Goal: Task Accomplishment & Management: Complete application form

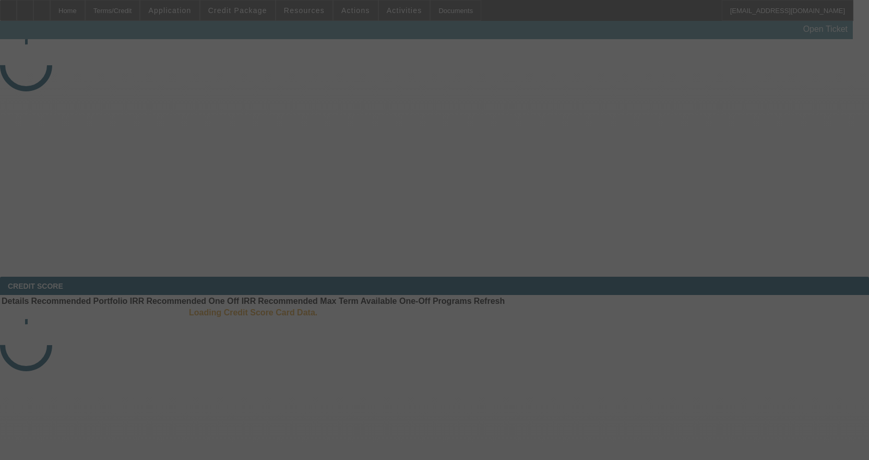
select select "3"
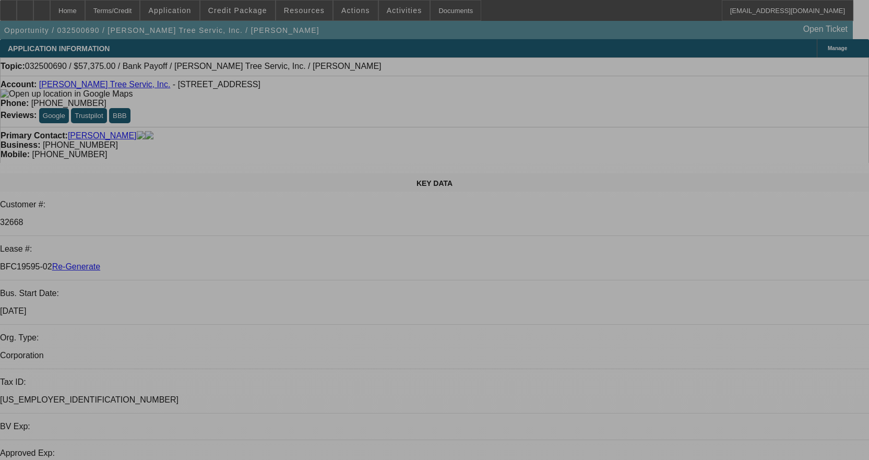
select select "0.1"
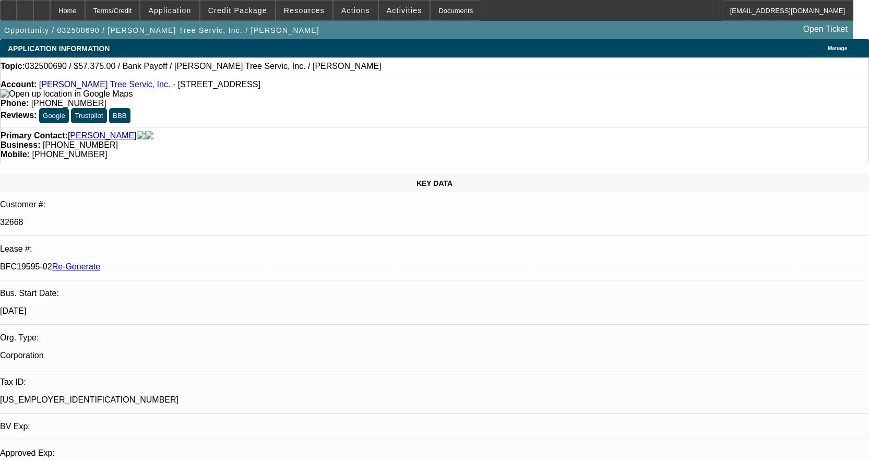
select select "0"
select select "3"
select select "0"
select select "6"
click at [8, 7] on icon at bounding box center [8, 7] width 0 height 0
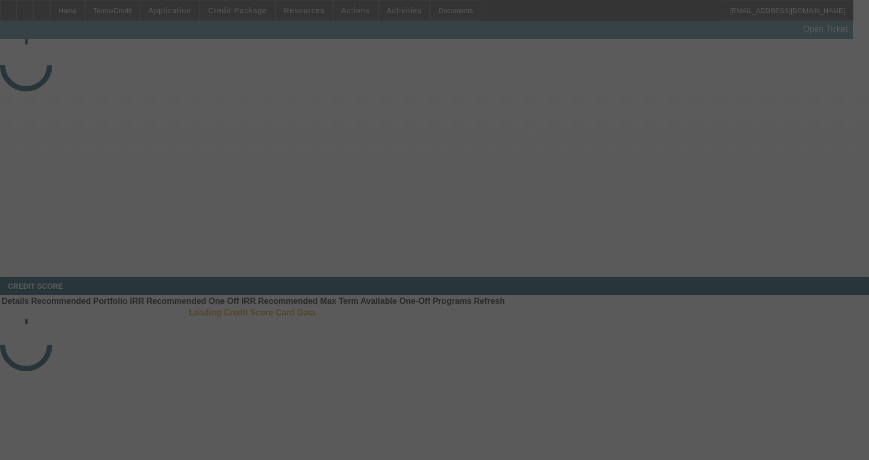
select select "4"
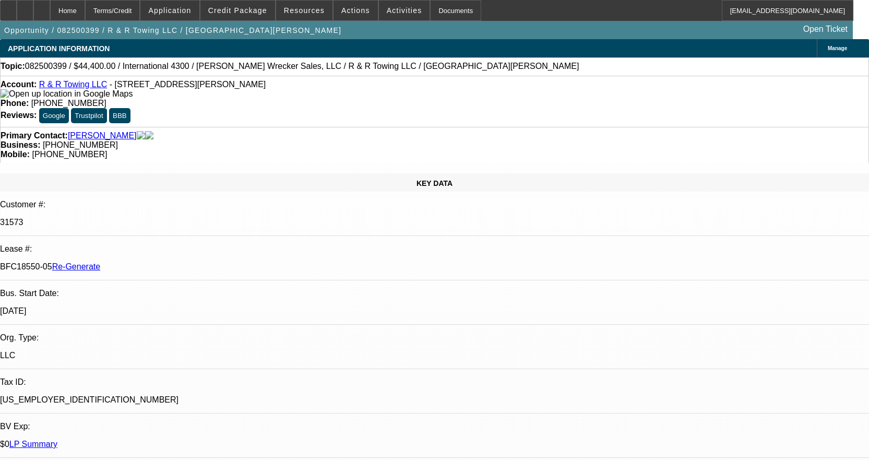
select select "0"
select select "1"
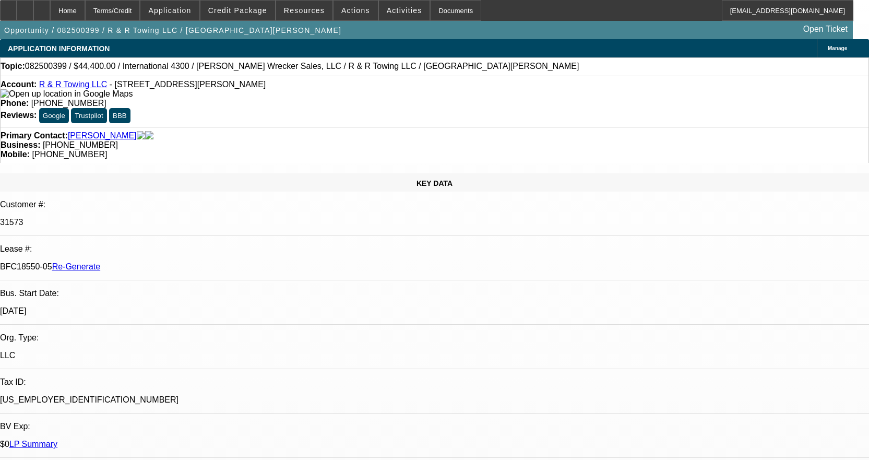
select select "6"
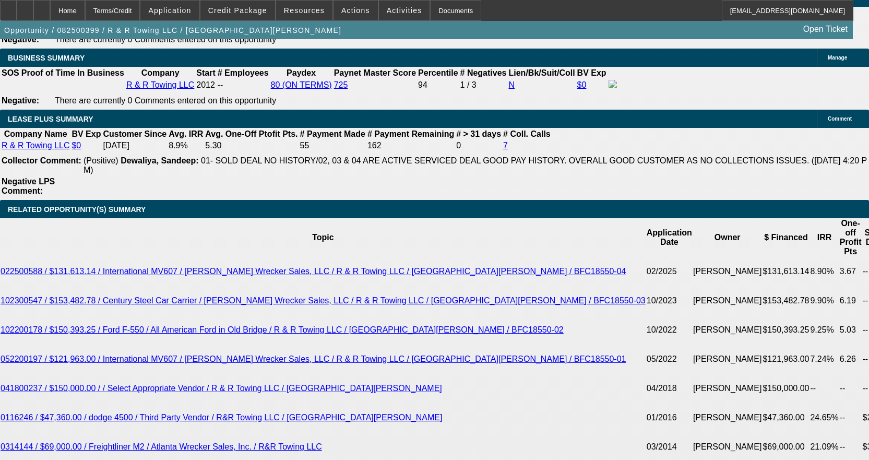
scroll to position [1930, 0]
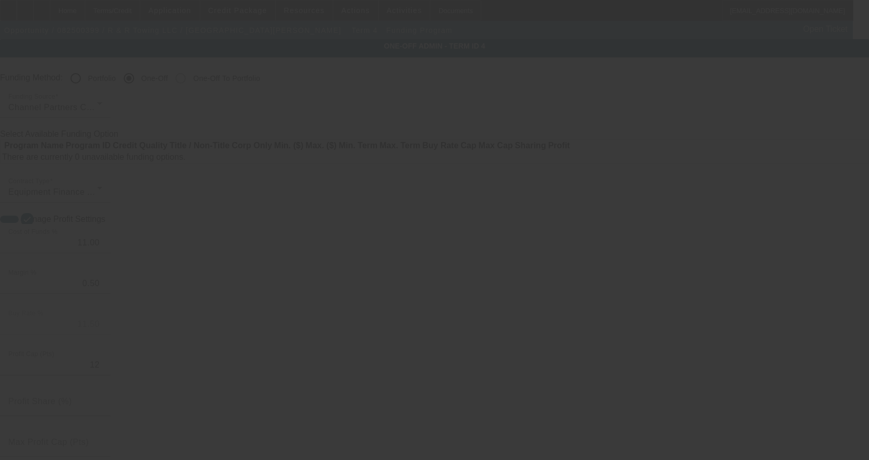
radio input "true"
type input "12"
type input "$25,000.00"
type input "$2,500.00"
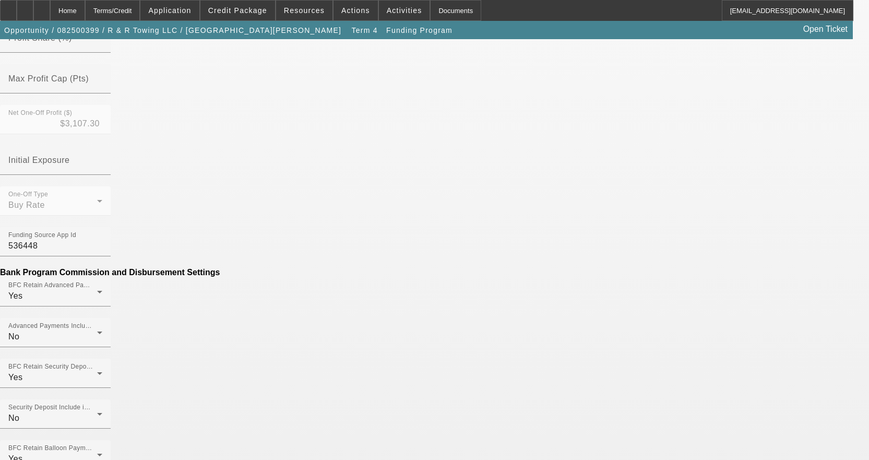
scroll to position [522, 0]
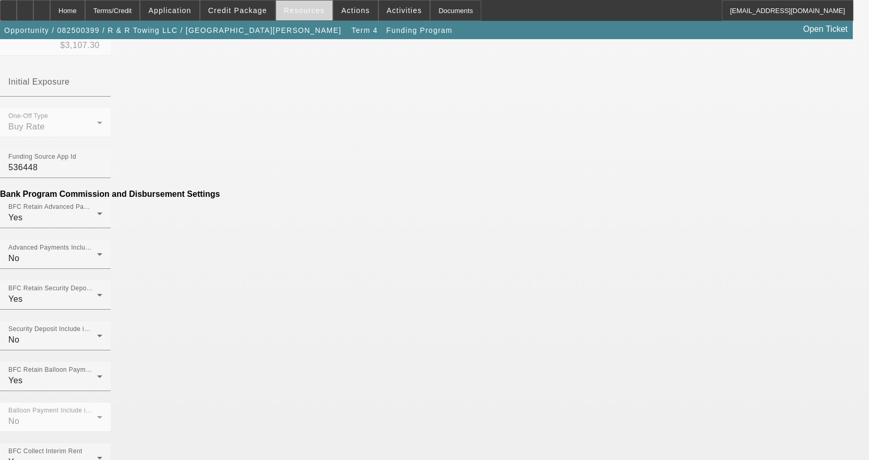
click at [309, 11] on span "Resources" at bounding box center [304, 10] width 41 height 8
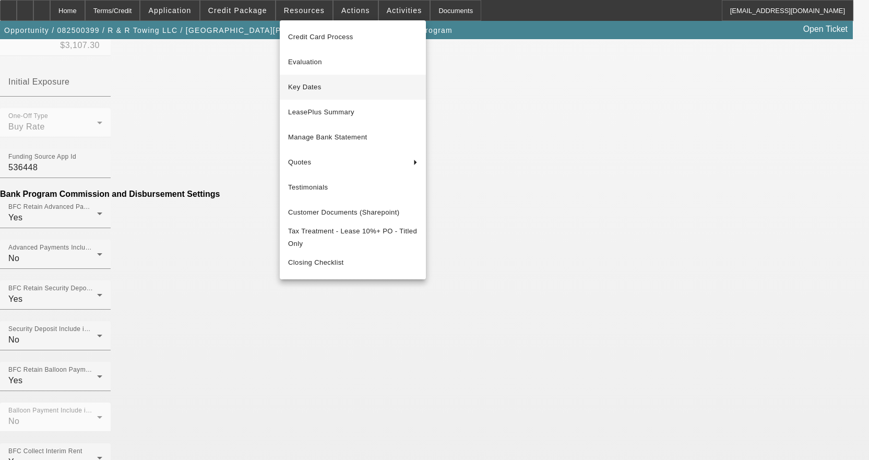
click at [306, 91] on span "Key Dates" at bounding box center [352, 87] width 129 height 13
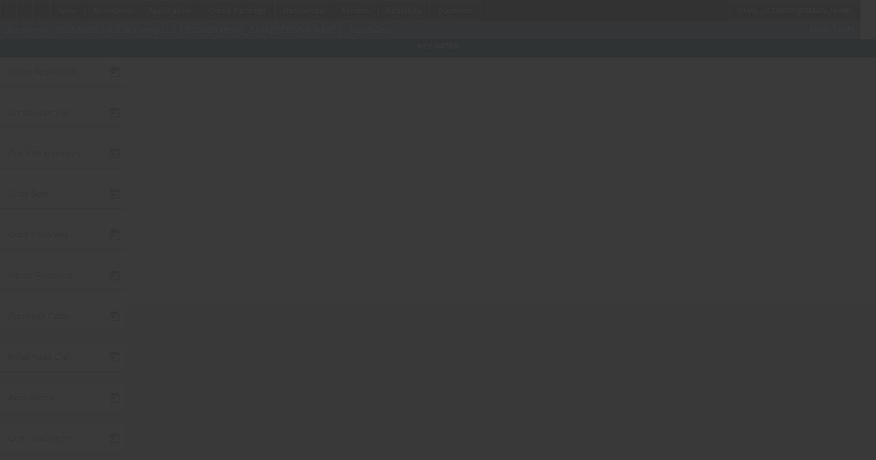
type input "[DATE]"
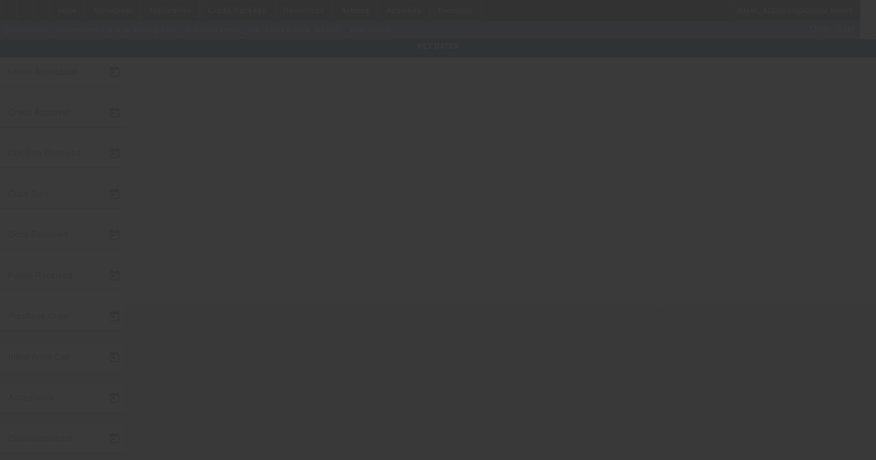
type input "[DATE]"
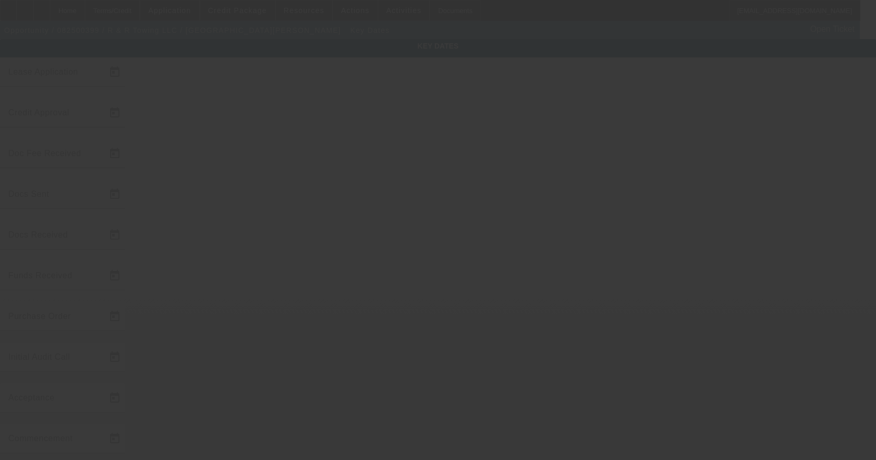
type input "[DATE]"
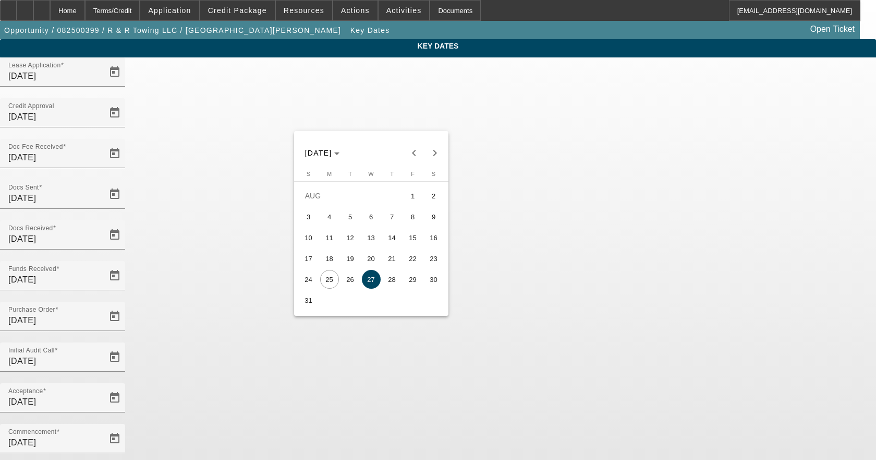
click at [344, 283] on span "26" at bounding box center [350, 279] width 19 height 19
type input "[DATE]"
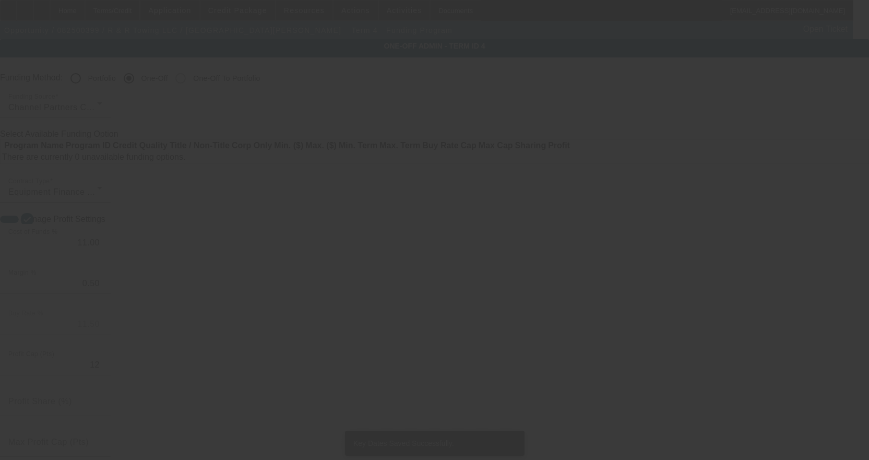
radio input "true"
type input "12"
type input "$25,000.00"
type input "$2,500.00"
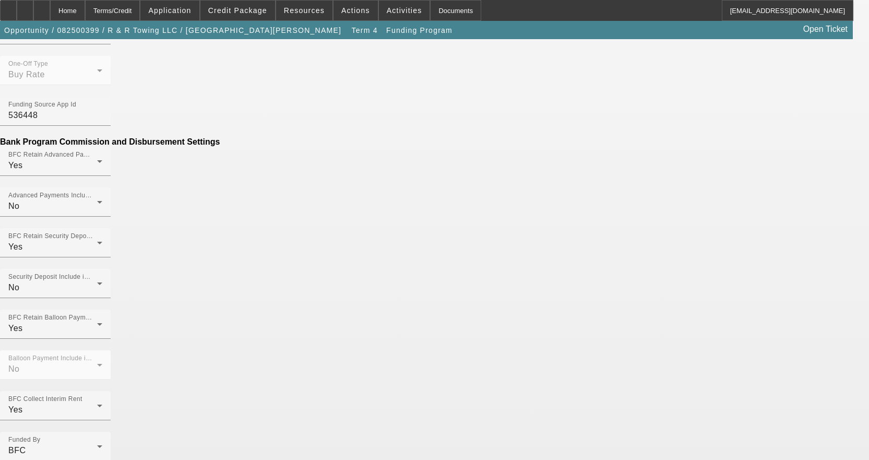
scroll to position [653, 0]
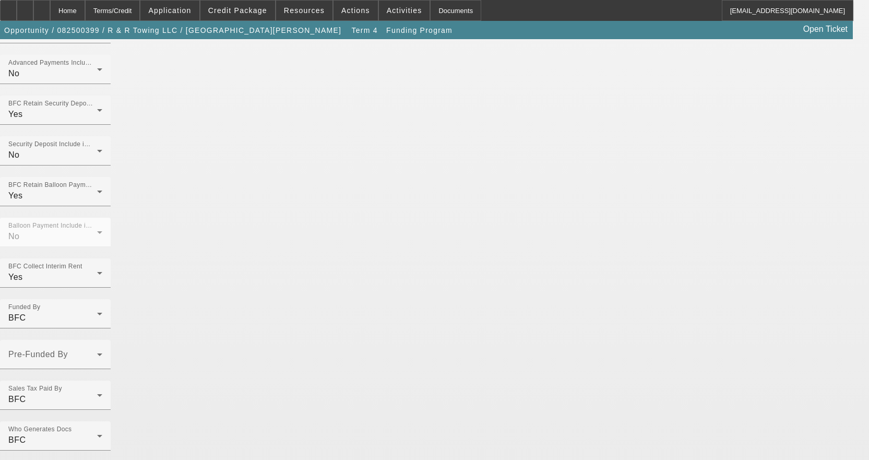
scroll to position [753, 0]
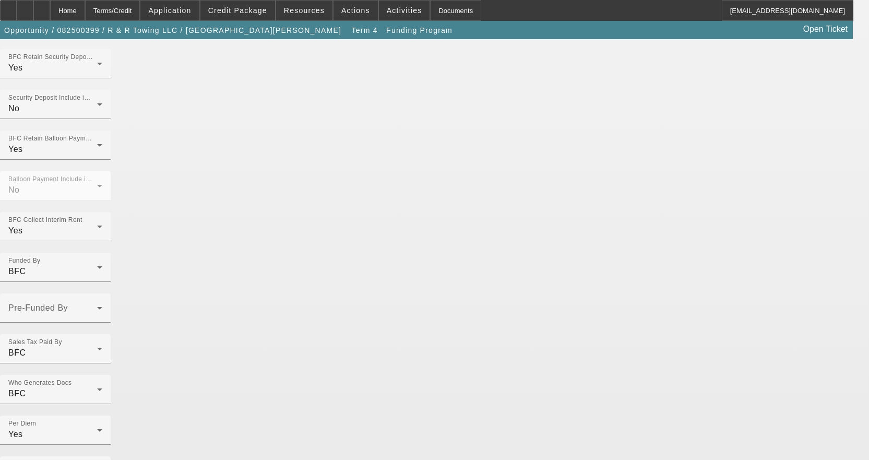
radio input "false"
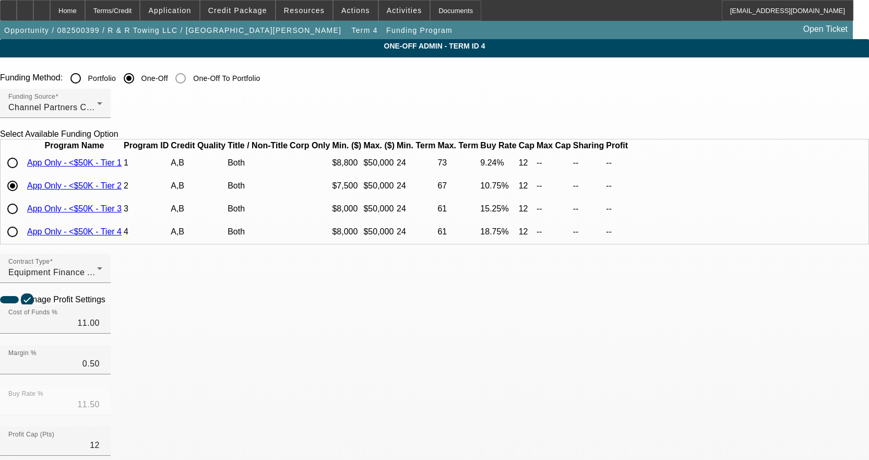
radio input "true"
type input "12"
type input "$25,000.00"
type input "$2,500.00"
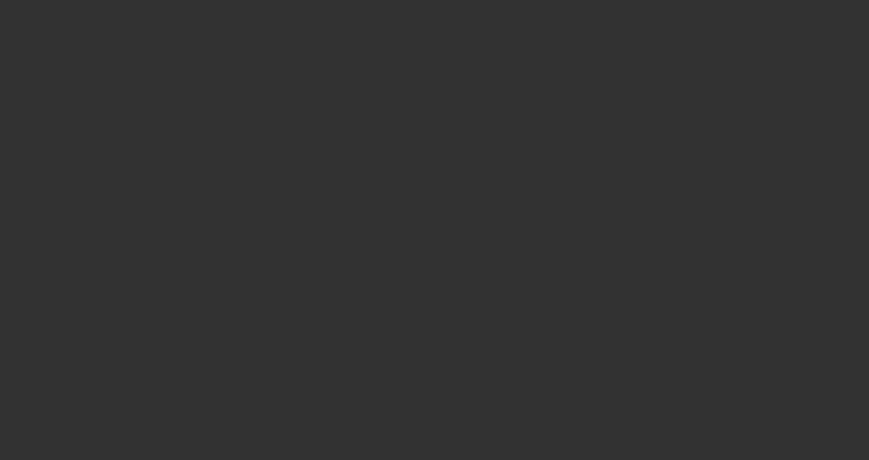
select select "4"
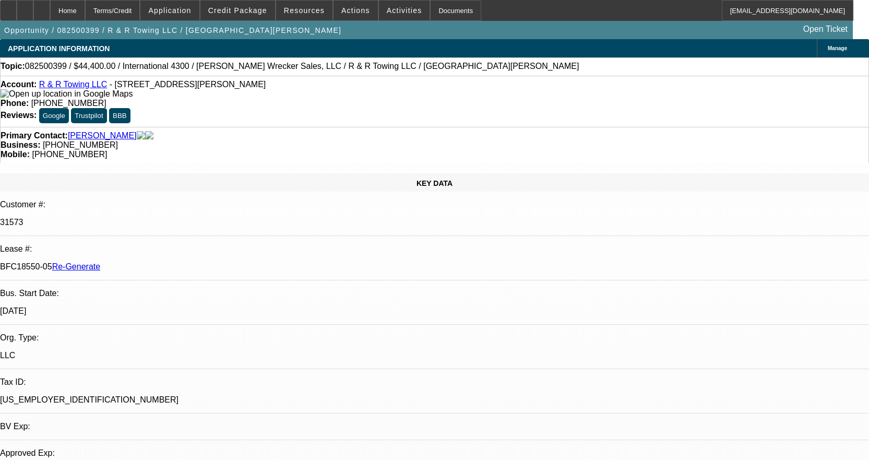
select select "0"
select select "6"
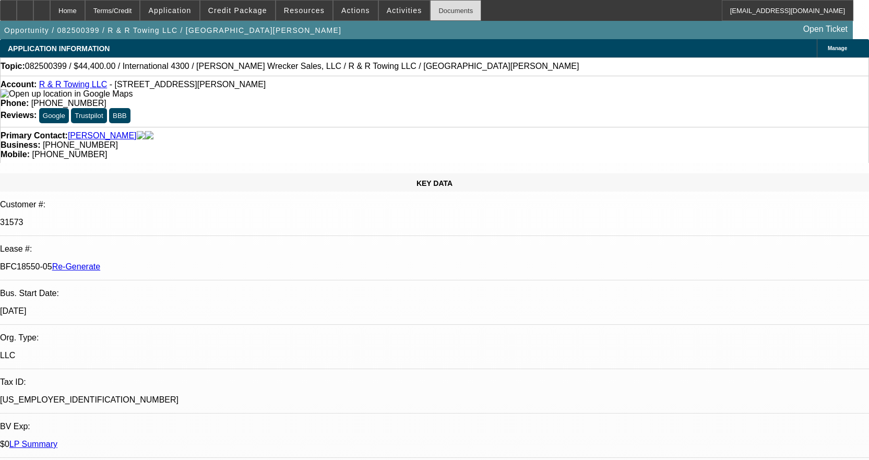
click at [439, 14] on div "Documents" at bounding box center [455, 10] width 51 height 21
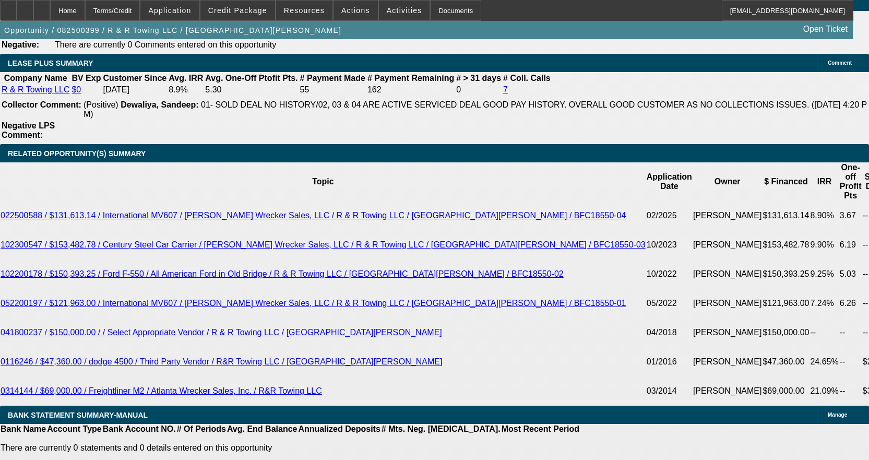
scroll to position [2087, 0]
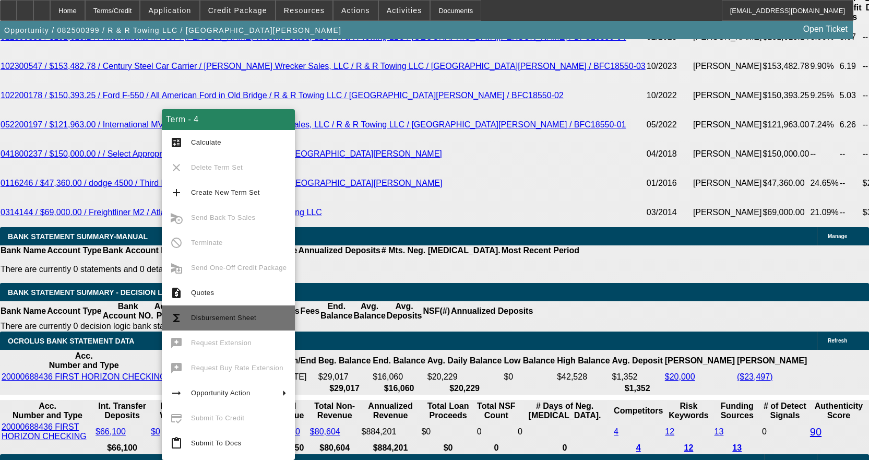
click at [239, 318] on span "Disbursement Sheet" at bounding box center [223, 318] width 65 height 8
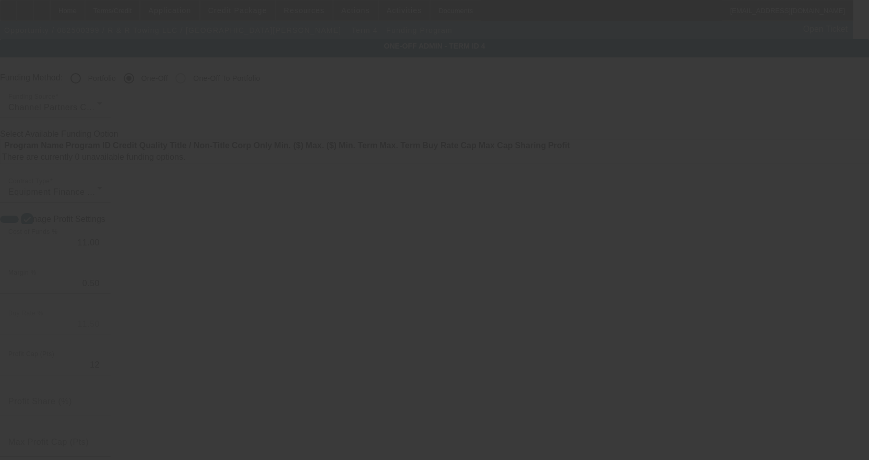
radio input "true"
type input "12"
type input "$25,000.00"
type input "$2,500.00"
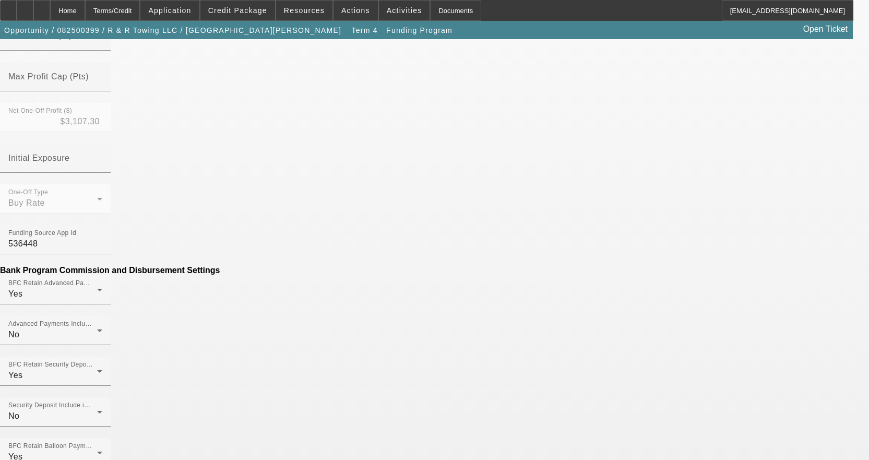
scroll to position [444, 0]
drag, startPoint x: 209, startPoint y: 267, endPoint x: 343, endPoint y: 231, distance: 139.2
click at [343, 231] on div "Contract Type Equipment Finance Agreement Manage Profit Settings Cost of Funds …" at bounding box center [434, 434] width 869 height 1250
type input "$13.40"
drag, startPoint x: 303, startPoint y: 264, endPoint x: 436, endPoint y: 249, distance: 134.5
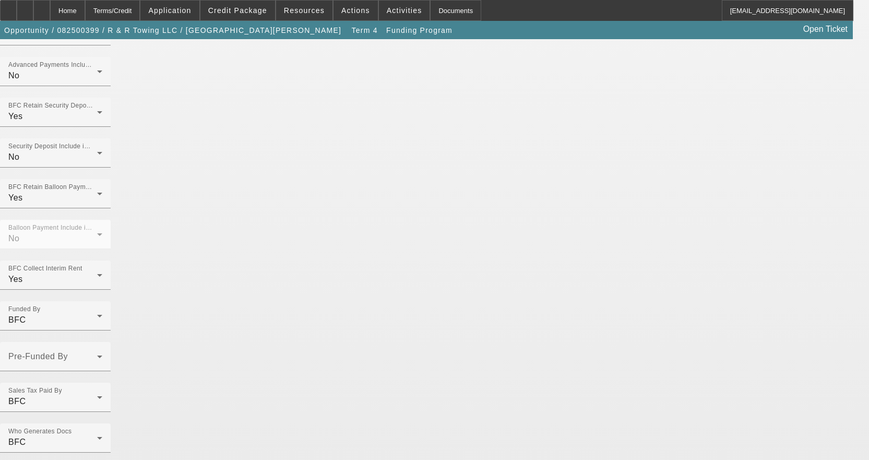
scroll to position [753, 0]
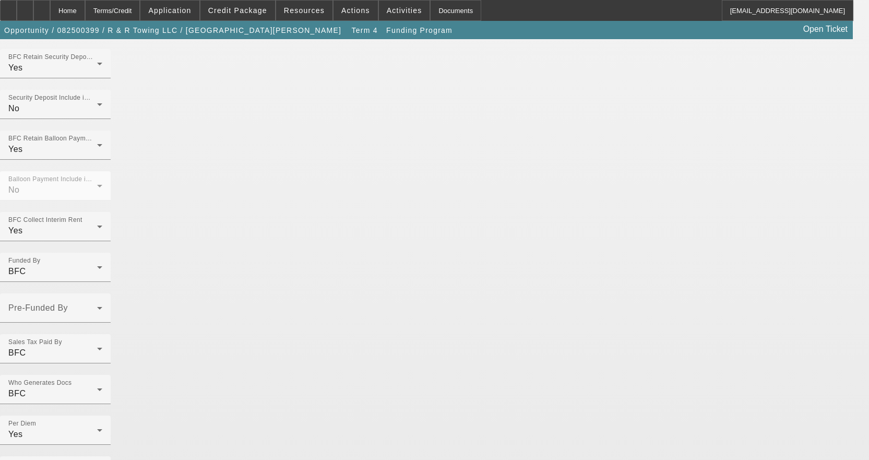
type input "Per Diem"
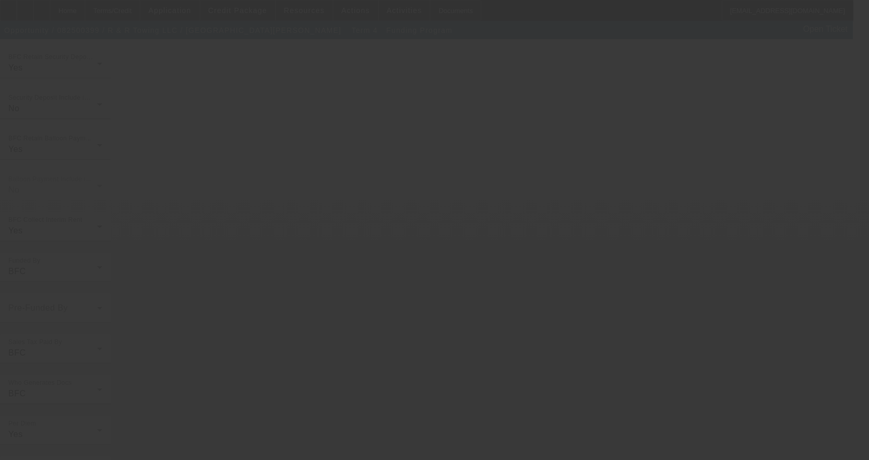
radio input "false"
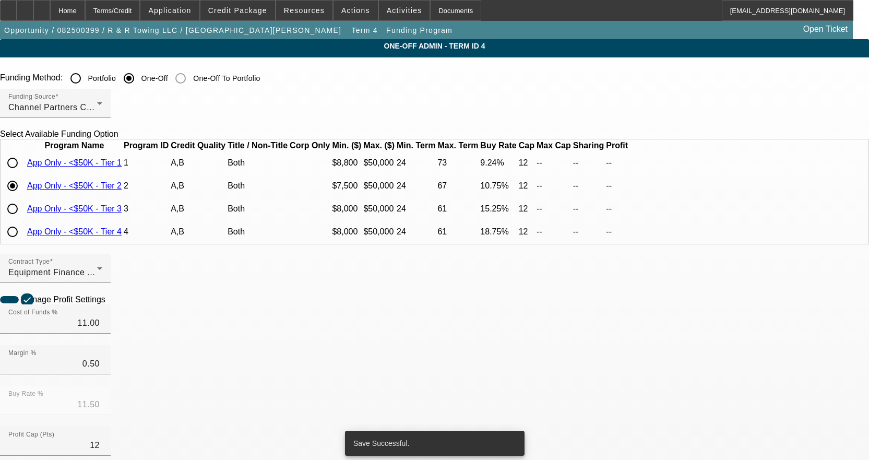
radio input "true"
type input "12"
type input "$25,000.00"
type input "$2,500.00"
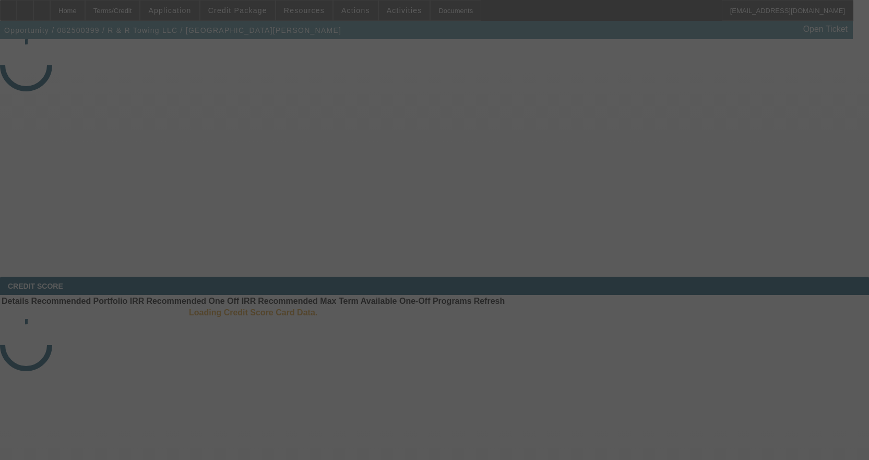
select select "4"
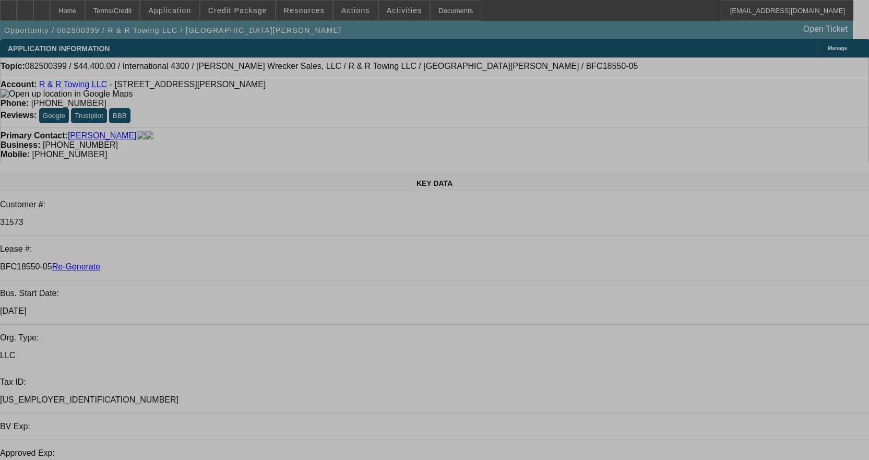
select select "0"
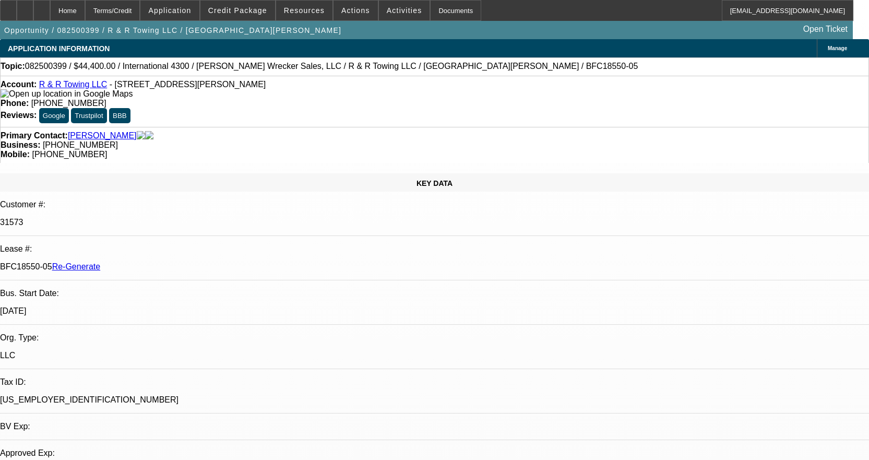
select select "0"
select select "6"
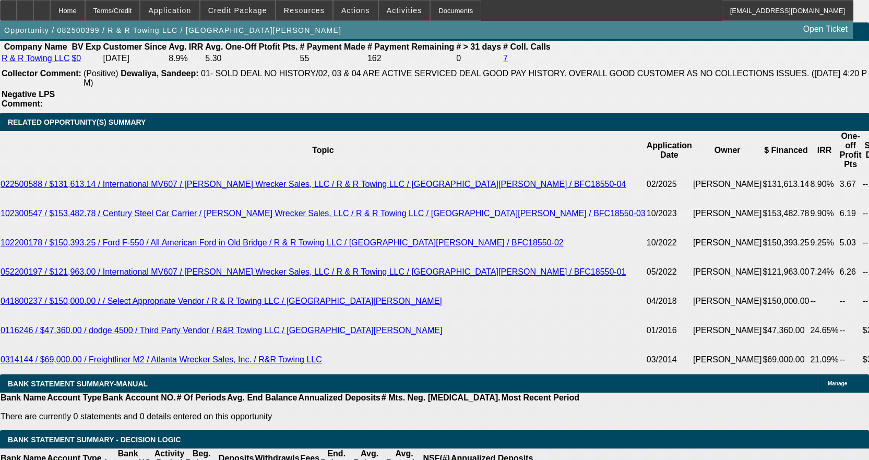
scroll to position [1982, 0]
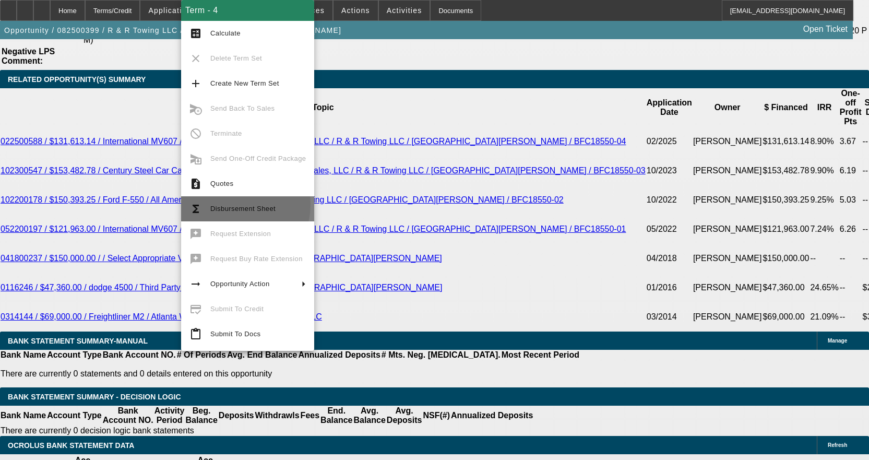
click at [227, 204] on span "Disbursement Sheet" at bounding box center [257, 208] width 95 height 13
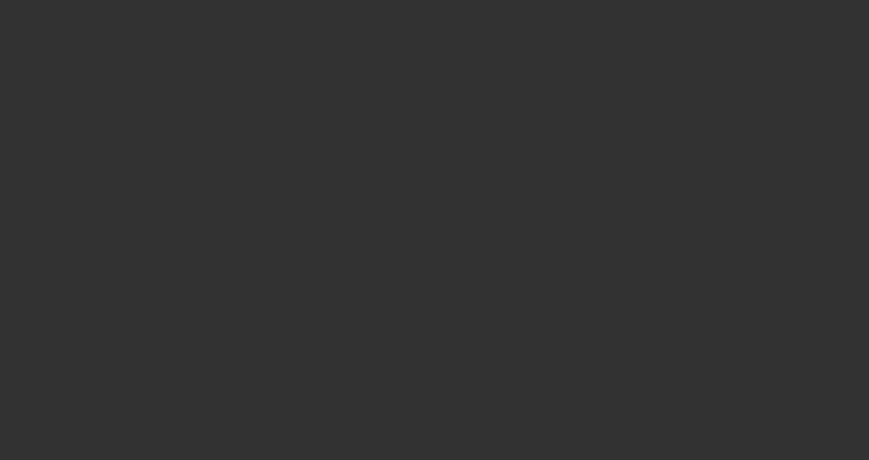
radio input "true"
type input "12"
type input "$25,000.00"
type input "$2,500.00"
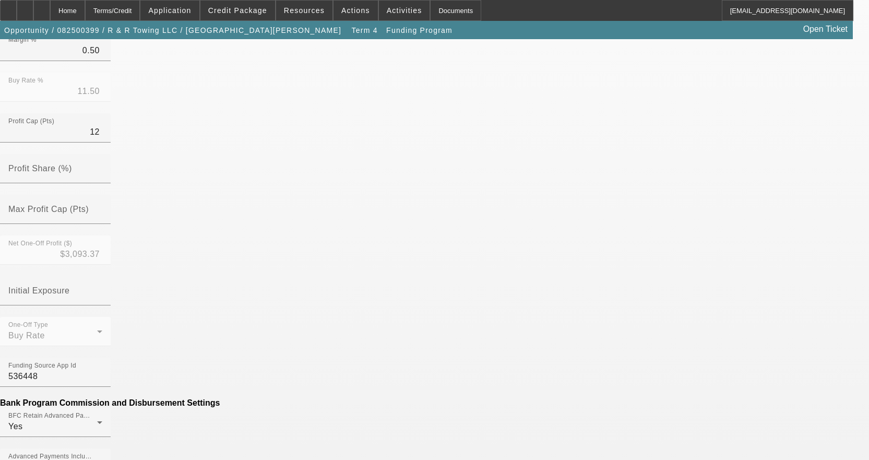
scroll to position [392, 0]
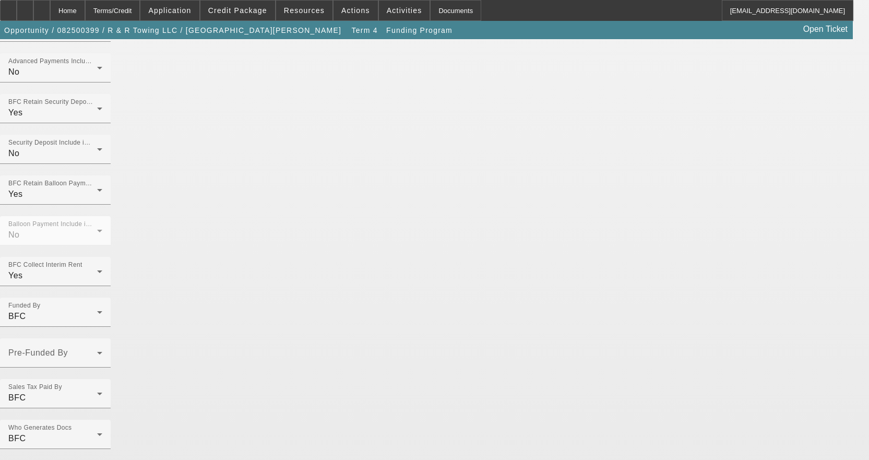
scroll to position [712, 0]
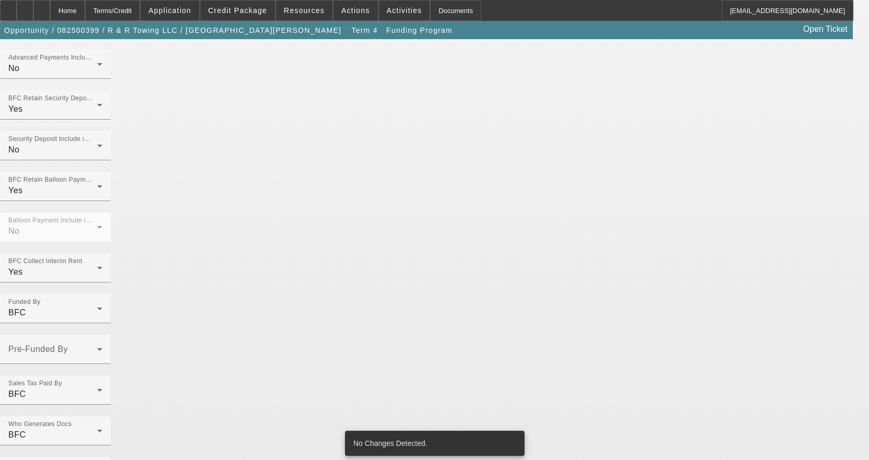
radio input "false"
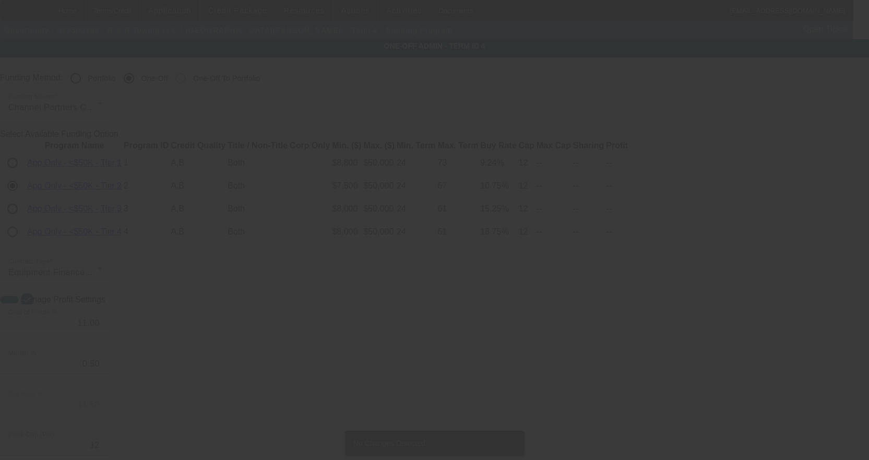
radio input "true"
type input "12"
type input "$25,000.00"
type input "$2,500.00"
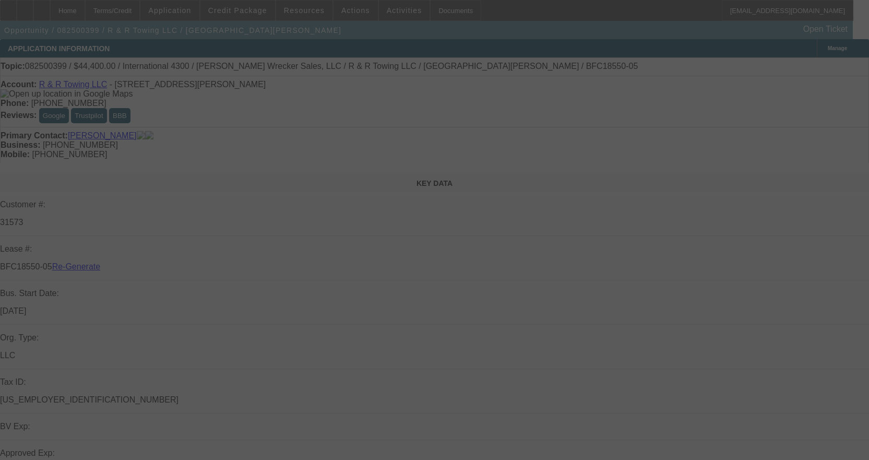
select select "4"
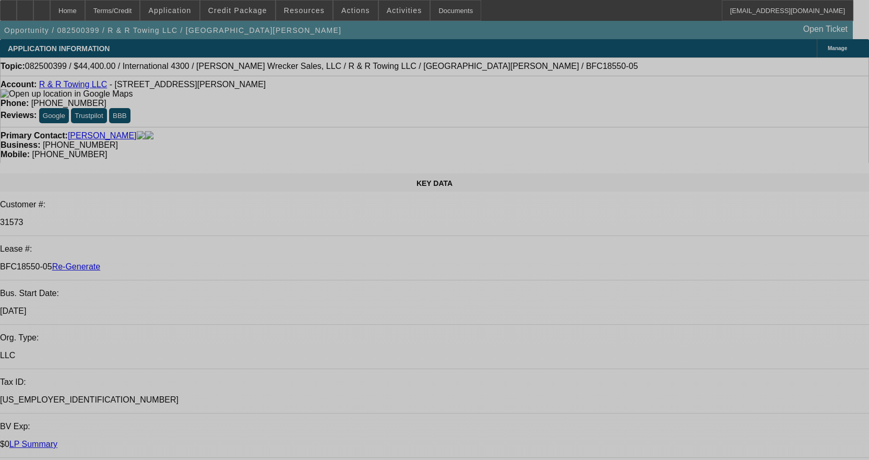
select select "0"
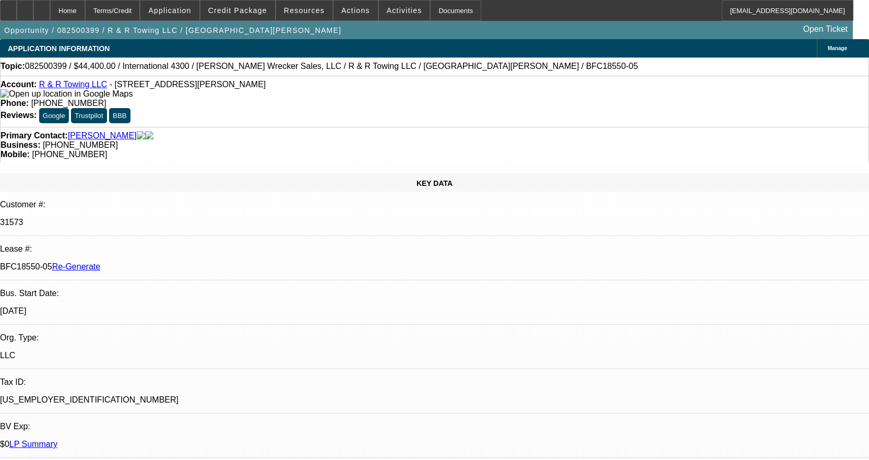
select select "0"
select select "6"
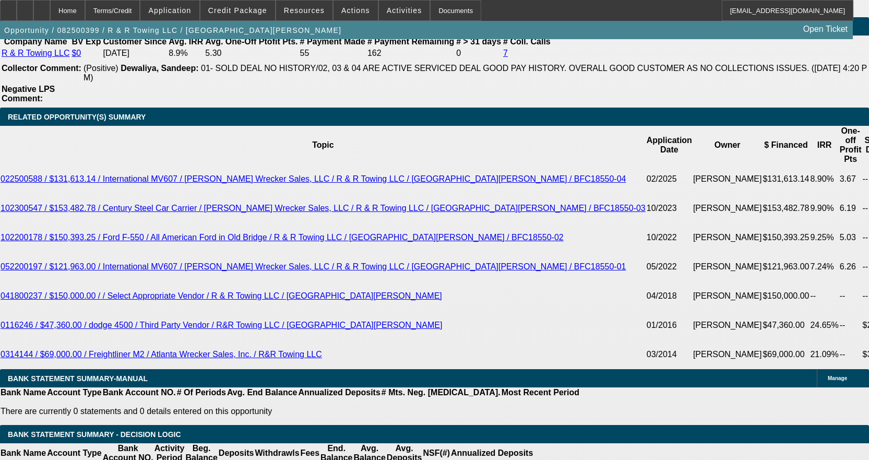
scroll to position [2087, 0]
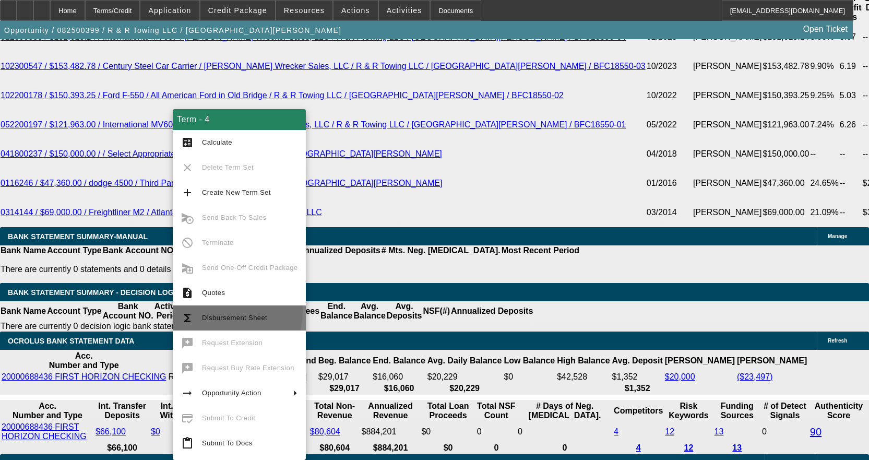
click at [222, 311] on span "Disbursement Sheet" at bounding box center [249, 317] width 95 height 13
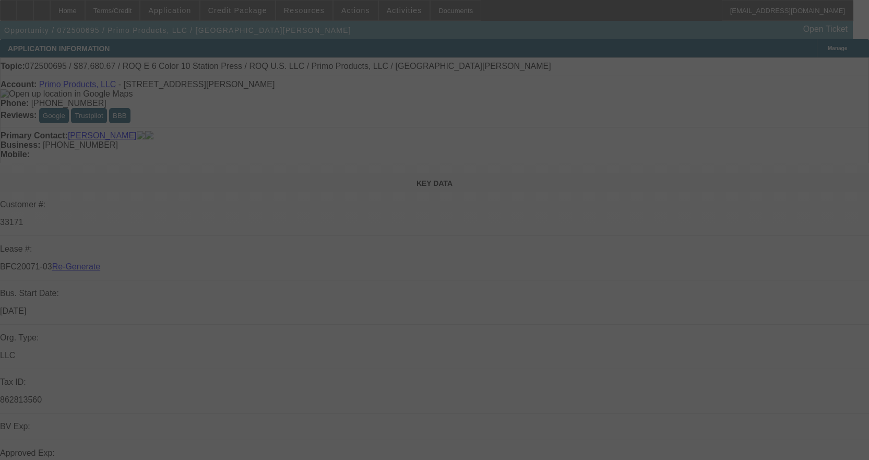
select select "3"
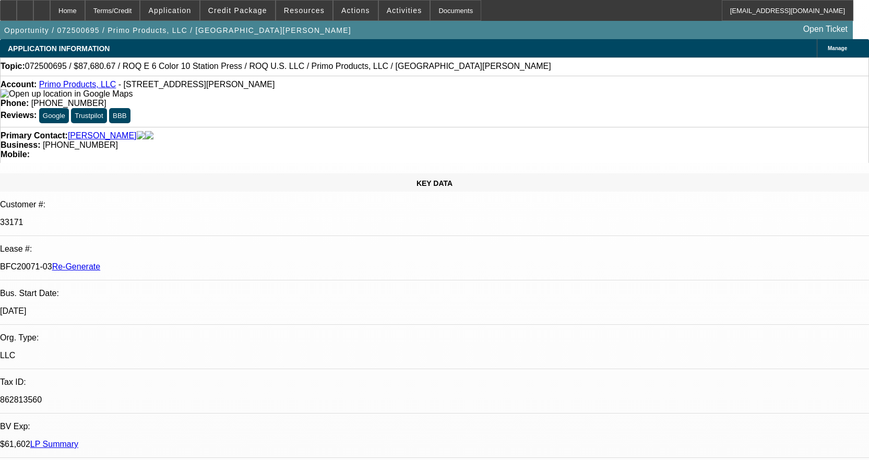
select select "0"
select select "2"
select select "0.1"
select select "2"
select select "4"
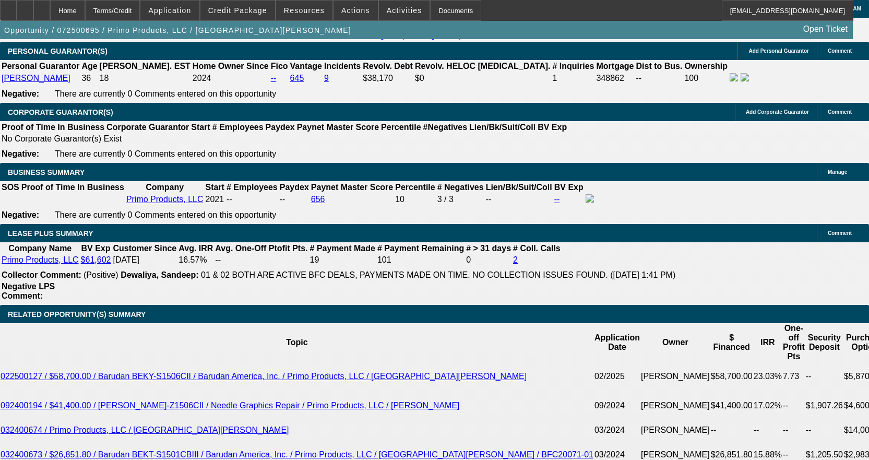
scroll to position [1774, 0]
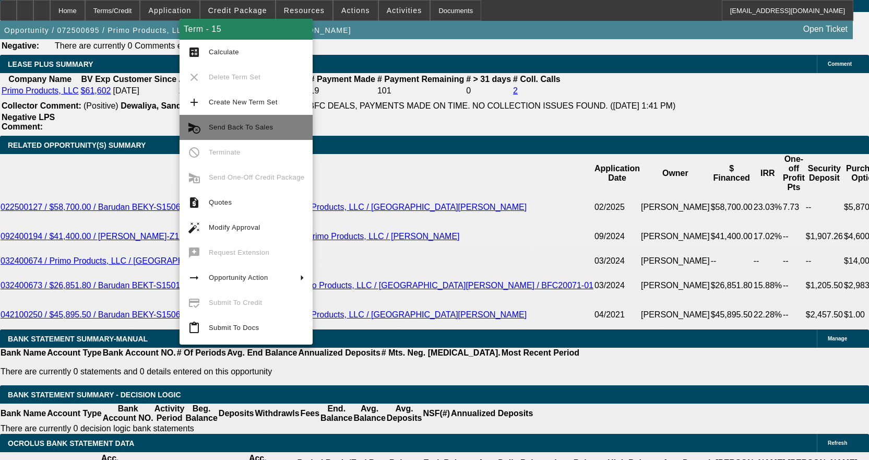
click at [228, 130] on span "Send Back To Sales" at bounding box center [241, 127] width 64 height 8
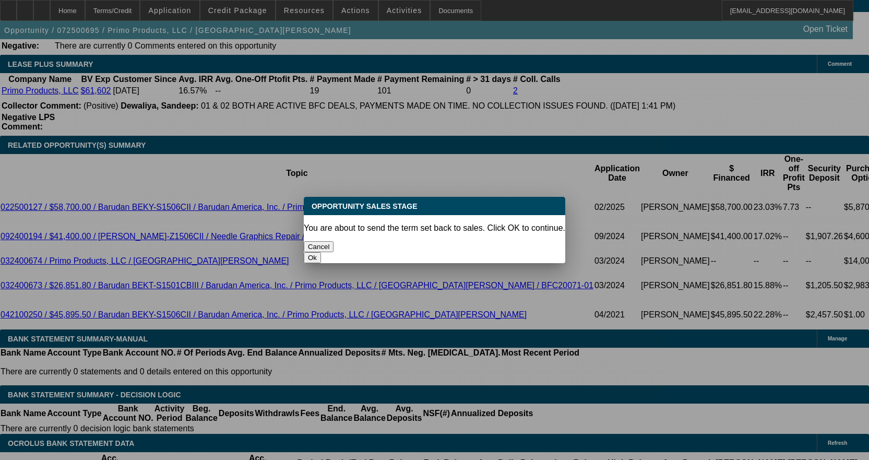
scroll to position [0, 0]
click at [321, 252] on button "Ok" at bounding box center [312, 257] width 17 height 11
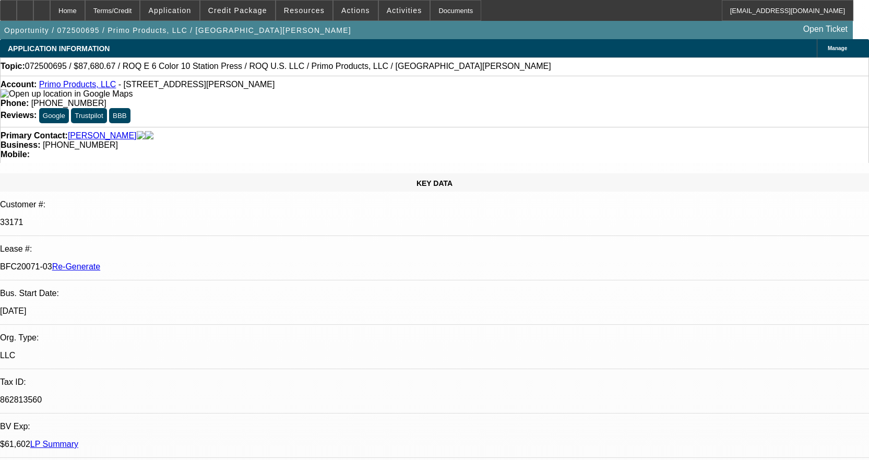
type textarea "Cost of the ROQ equipment is changing"
